Goal: Task Accomplishment & Management: Use online tool/utility

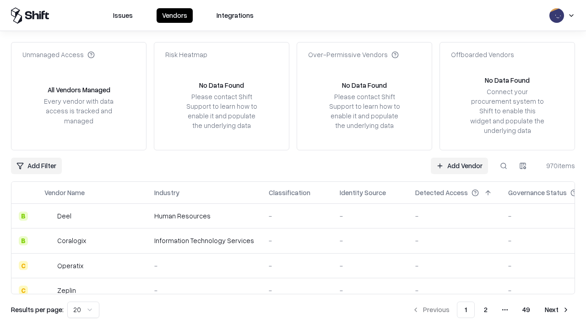
click at [459, 166] on link "Add Vendor" at bounding box center [459, 166] width 57 height 16
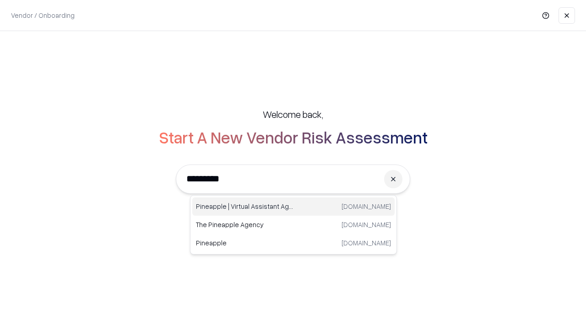
click at [293, 207] on div "Pineapple | Virtual Assistant Agency [DOMAIN_NAME]" at bounding box center [293, 207] width 202 height 18
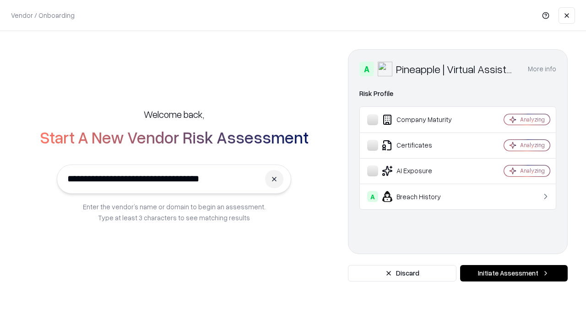
type input "**********"
click at [513, 274] on button "Initiate Assessment" at bounding box center [514, 273] width 108 height 16
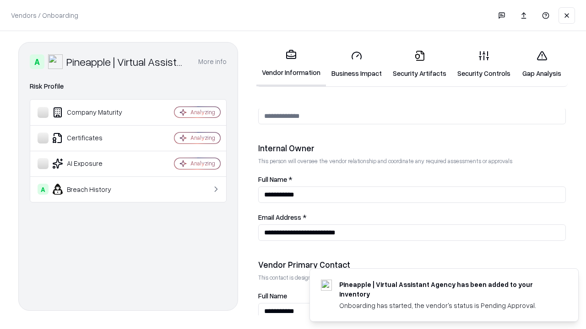
scroll to position [474, 0]
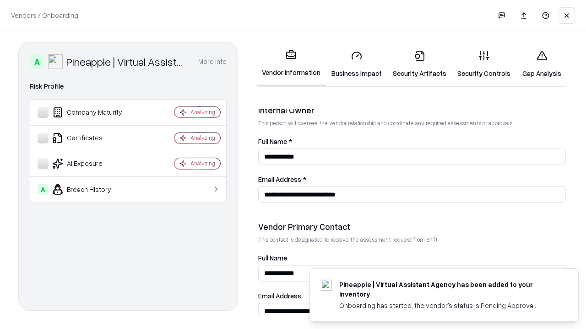
click at [356, 64] on link "Business Impact" at bounding box center [356, 64] width 61 height 43
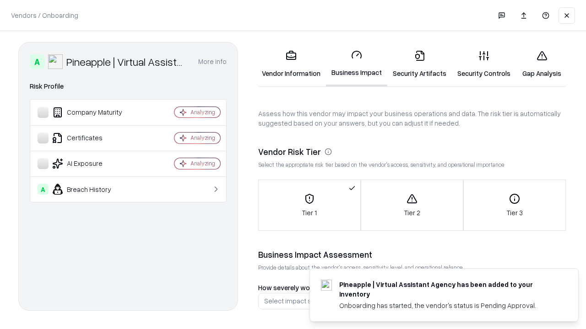
click at [419, 64] on link "Security Artifacts" at bounding box center [419, 64] width 65 height 43
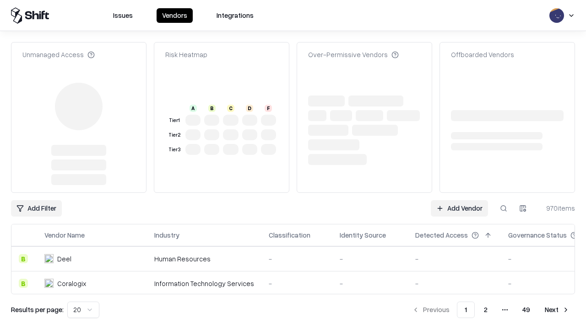
click at [459, 209] on link "Add Vendor" at bounding box center [459, 208] width 57 height 16
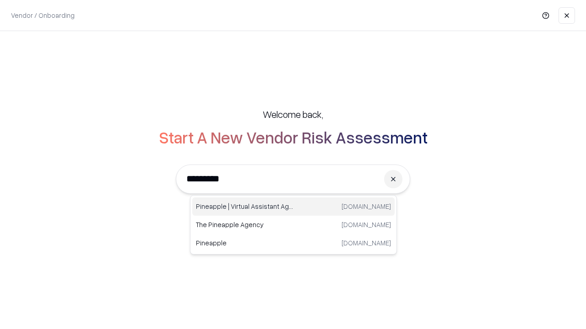
click at [293, 207] on div "Pineapple | Virtual Assistant Agency [DOMAIN_NAME]" at bounding box center [293, 207] width 202 height 18
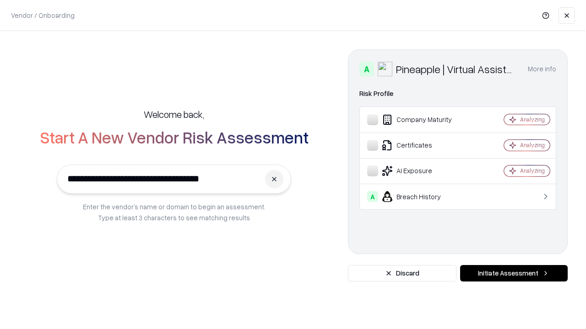
type input "**********"
click at [513, 274] on button "Initiate Assessment" at bounding box center [514, 273] width 108 height 16
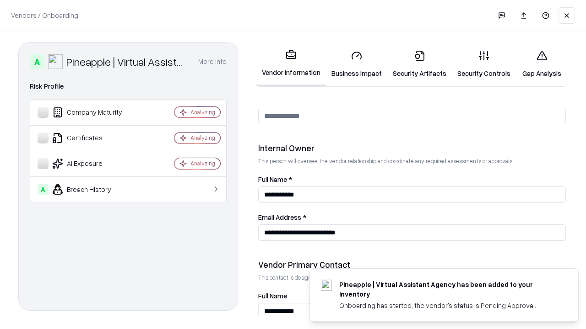
scroll to position [474, 0]
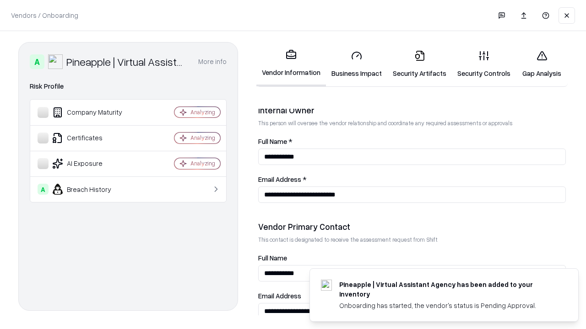
click at [541, 64] on link "Gap Analysis" at bounding box center [542, 64] width 52 height 43
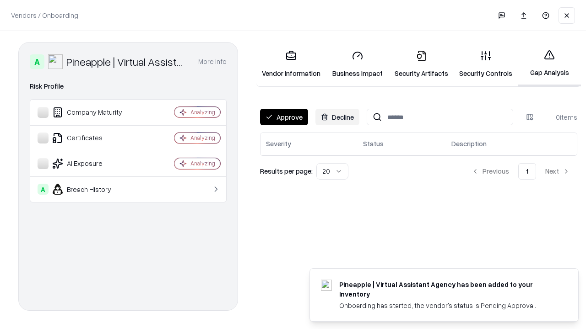
click at [284, 117] on button "Approve" at bounding box center [284, 117] width 48 height 16
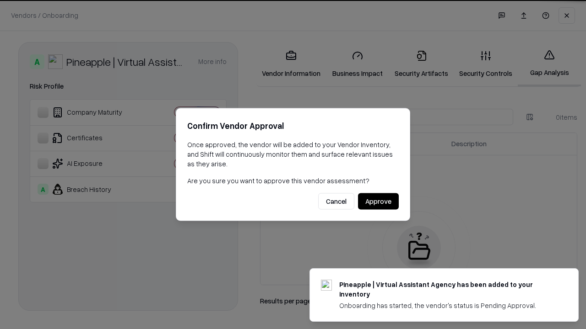
click at [378, 201] on button "Approve" at bounding box center [378, 202] width 41 height 16
